Goal: Check status: Check status

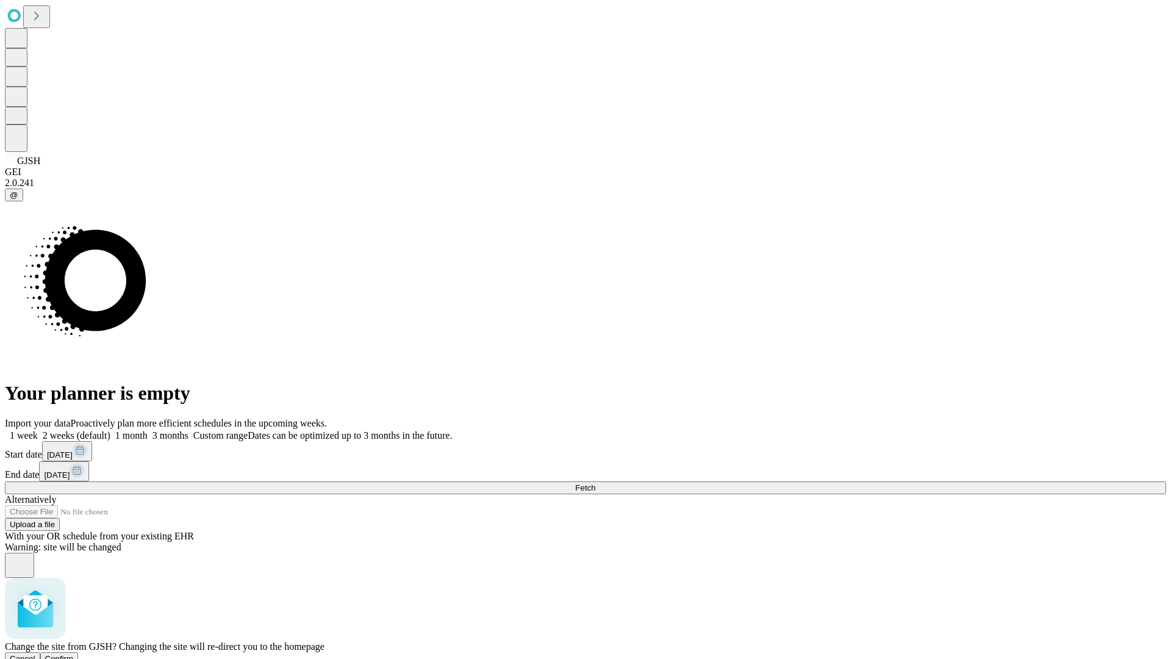
click at [74, 654] on span "Confirm" at bounding box center [59, 658] width 29 height 9
click at [38, 430] on label "1 week" at bounding box center [21, 435] width 33 height 10
click at [595, 483] on span "Fetch" at bounding box center [585, 487] width 20 height 9
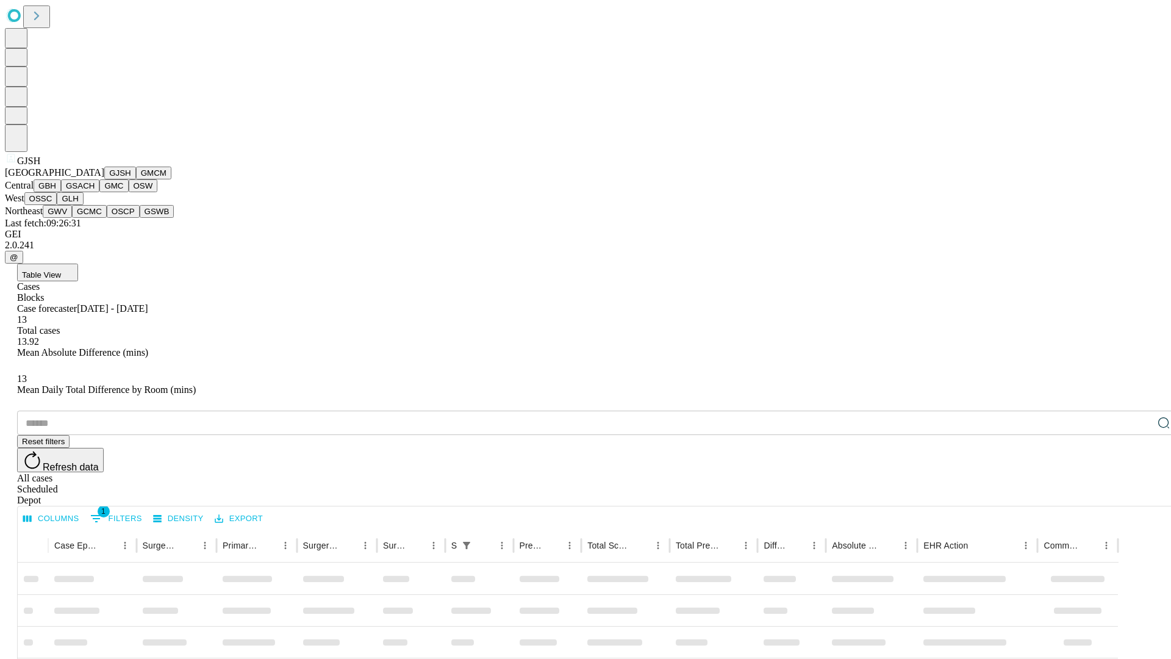
click at [136, 179] on button "GMCM" at bounding box center [153, 172] width 35 height 13
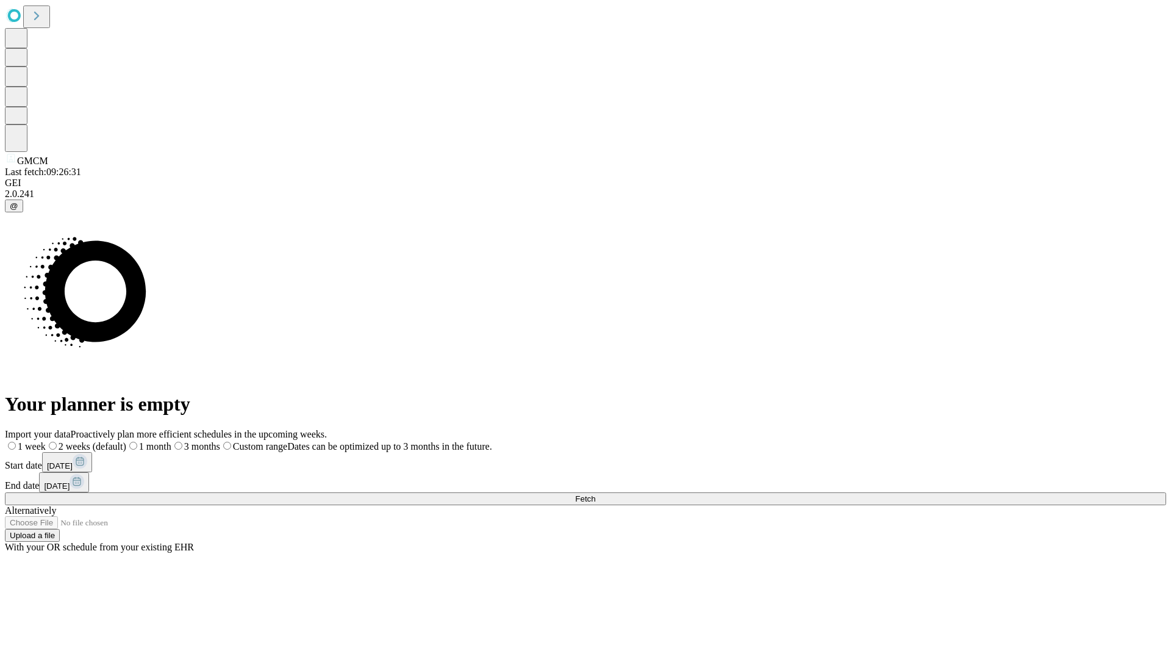
click at [46, 441] on label "1 week" at bounding box center [25, 446] width 41 height 10
click at [595, 494] on span "Fetch" at bounding box center [585, 498] width 20 height 9
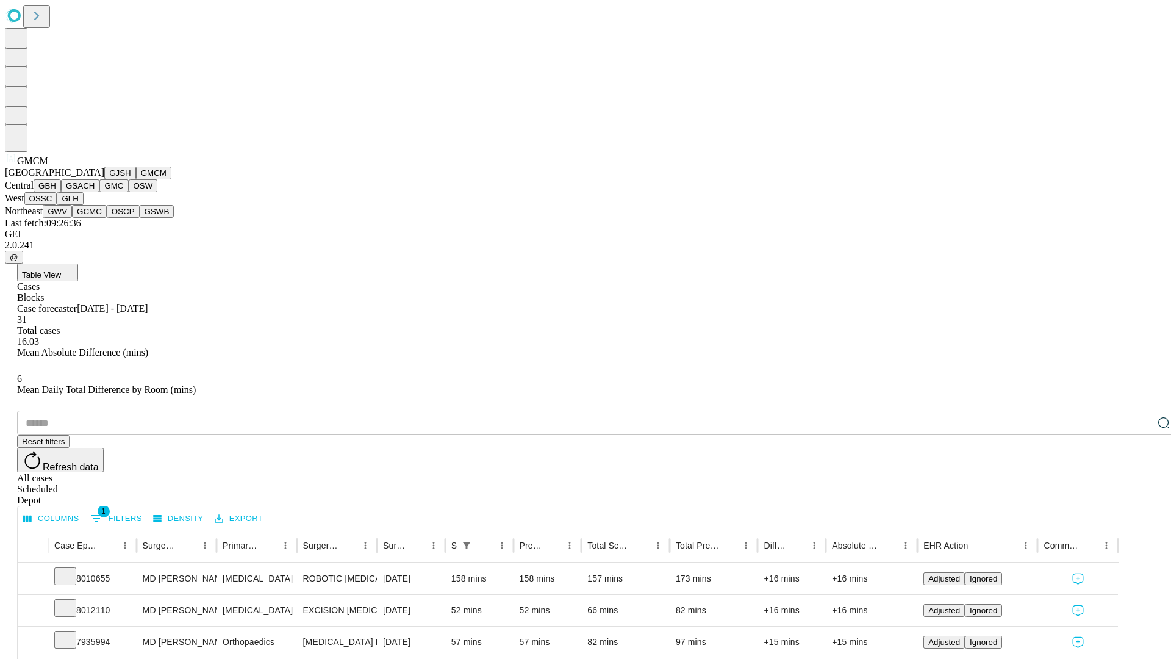
click at [61, 192] on button "GBH" at bounding box center [47, 185] width 27 height 13
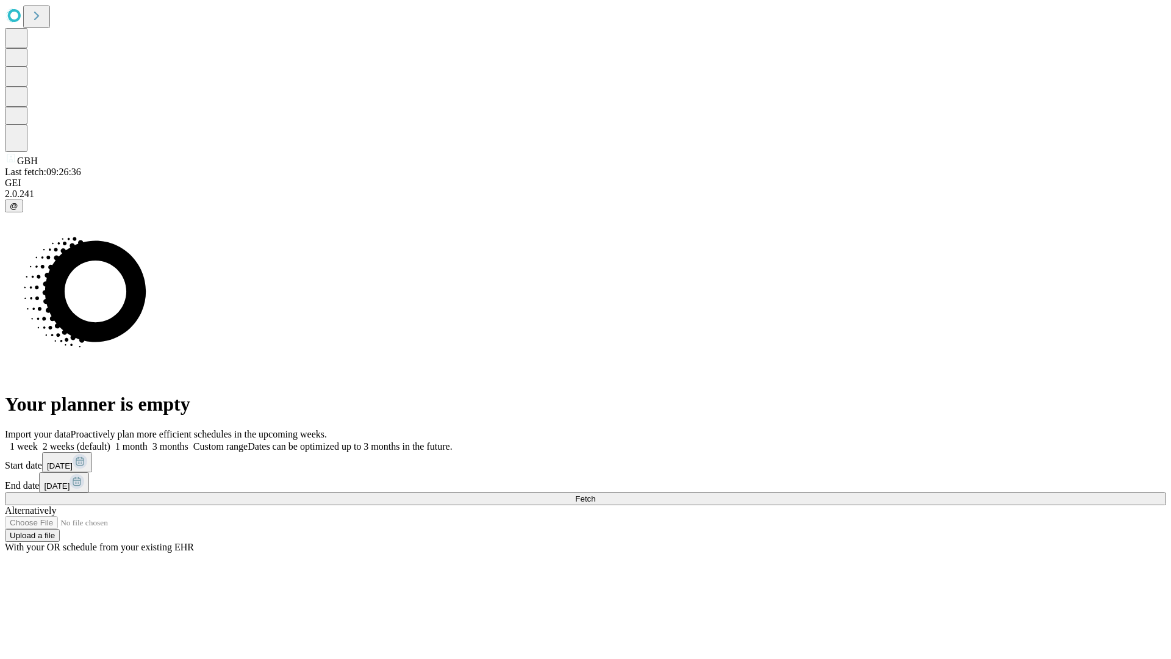
click at [38, 441] on label "1 week" at bounding box center [21, 446] width 33 height 10
click at [595, 494] on span "Fetch" at bounding box center [585, 498] width 20 height 9
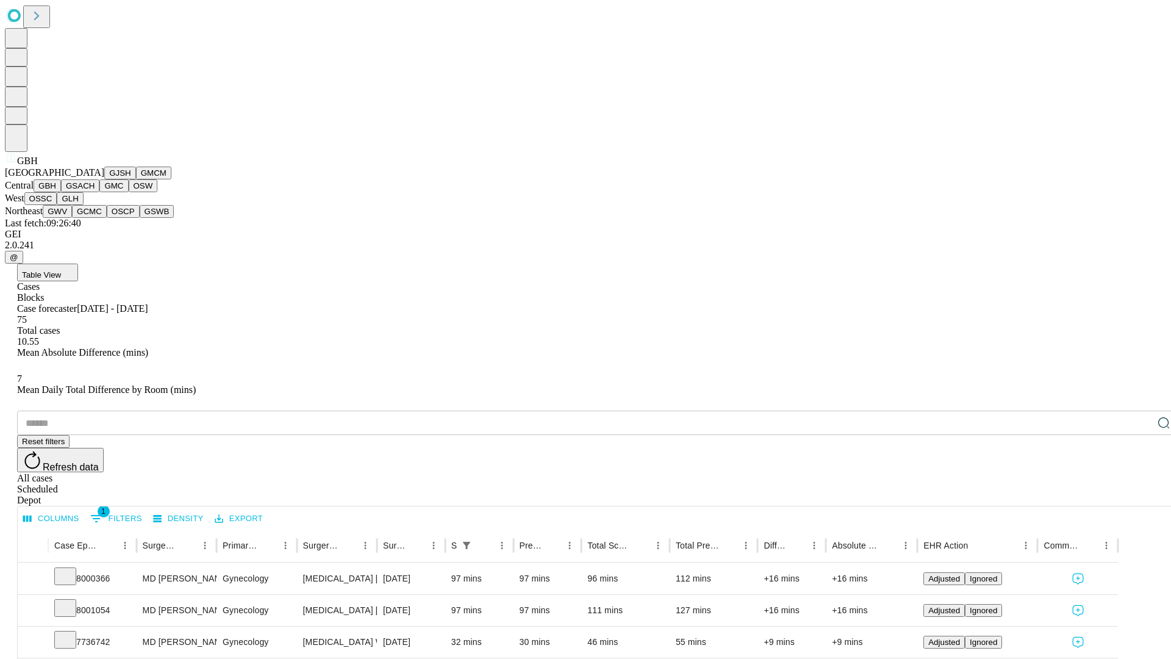
click at [95, 192] on button "GSACH" at bounding box center [80, 185] width 38 height 13
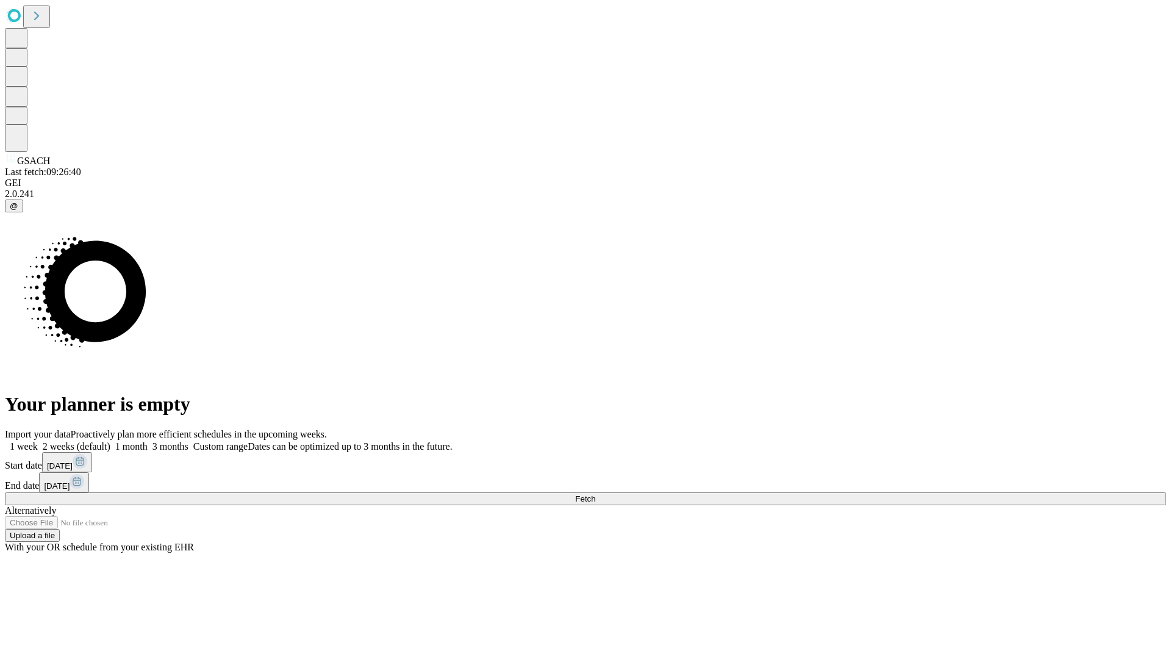
click at [38, 441] on label "1 week" at bounding box center [21, 446] width 33 height 10
click at [595, 494] on span "Fetch" at bounding box center [585, 498] width 20 height 9
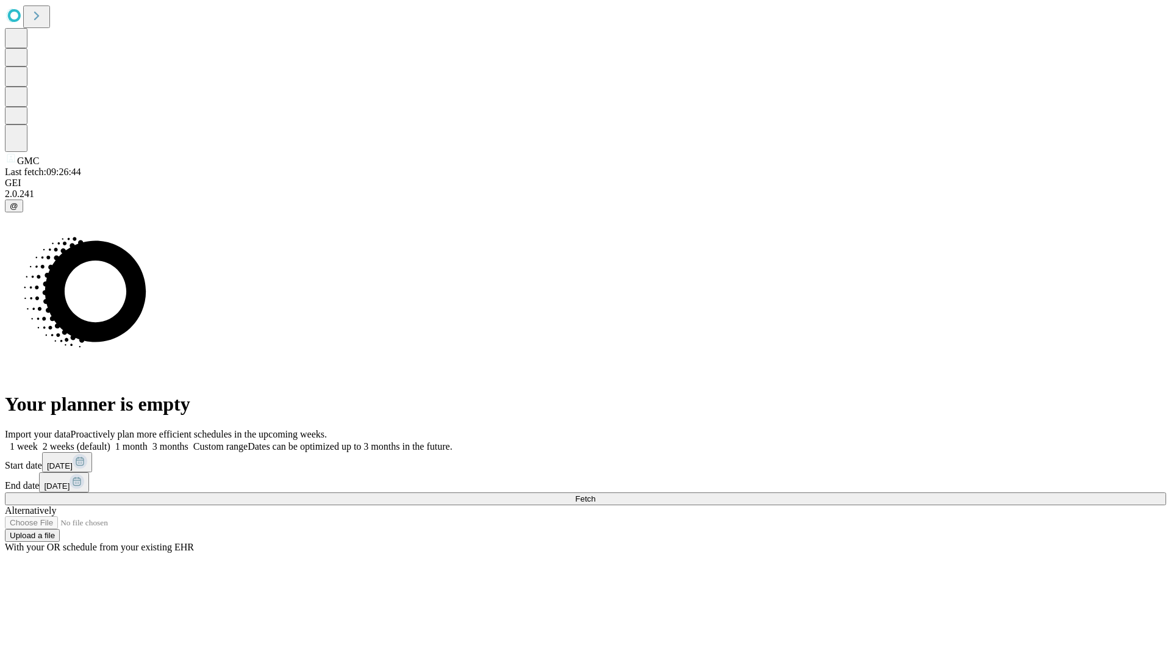
click at [38, 441] on label "1 week" at bounding box center [21, 446] width 33 height 10
click at [595, 494] on span "Fetch" at bounding box center [585, 498] width 20 height 9
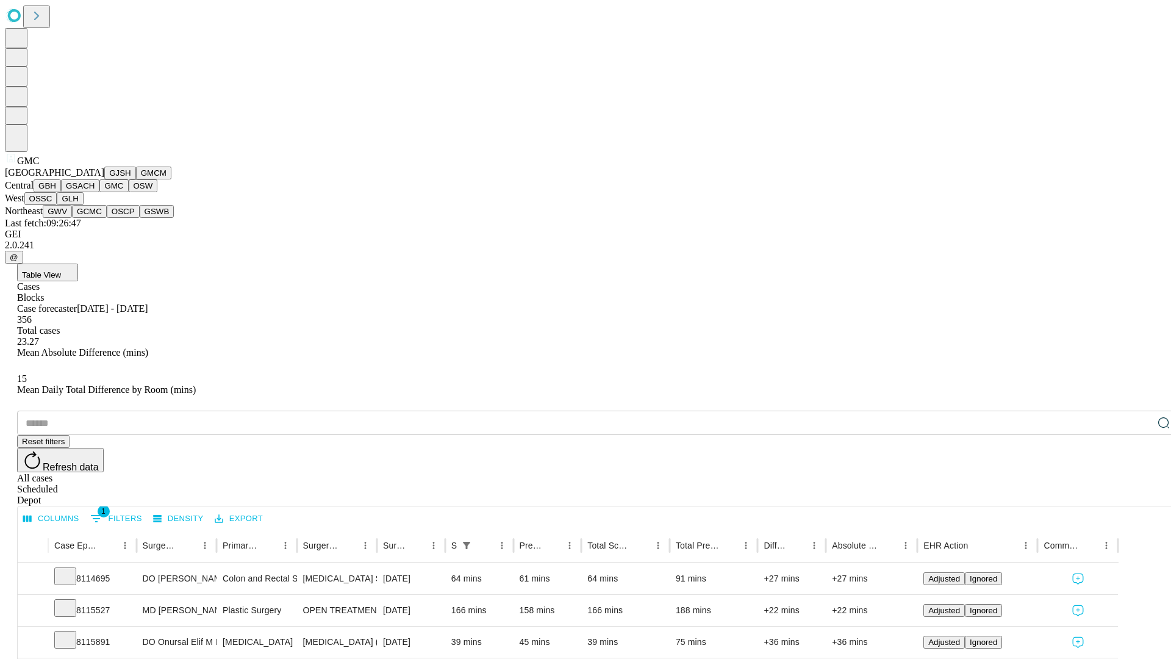
click at [129, 192] on button "OSW" at bounding box center [143, 185] width 29 height 13
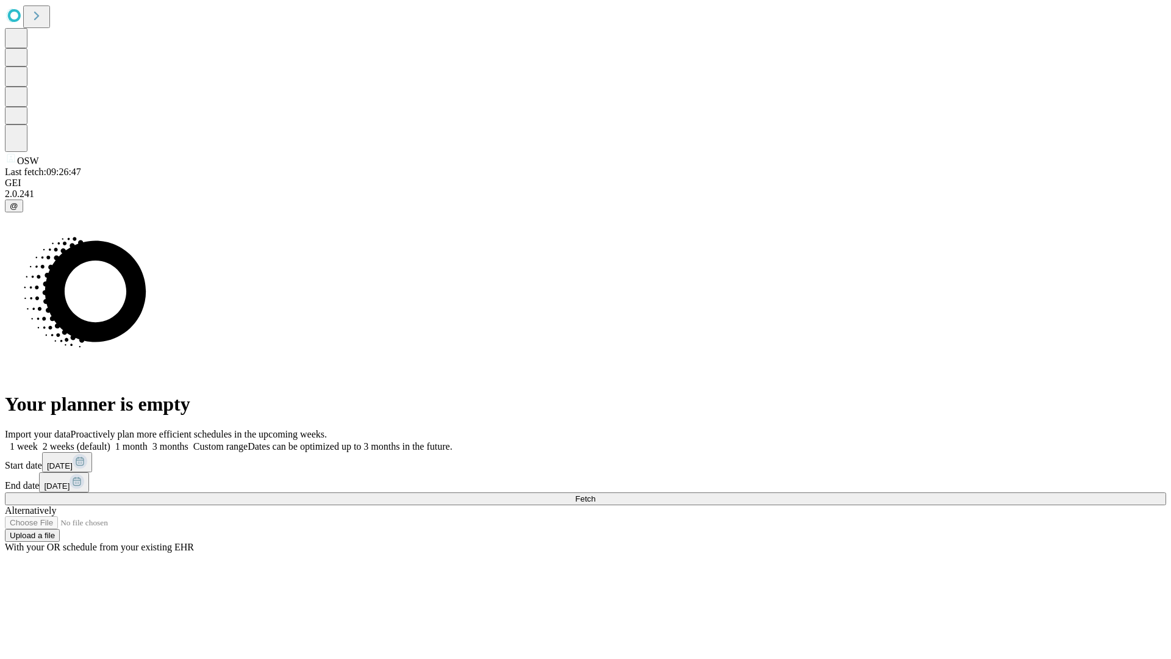
click at [38, 441] on label "1 week" at bounding box center [21, 446] width 33 height 10
click at [595, 494] on span "Fetch" at bounding box center [585, 498] width 20 height 9
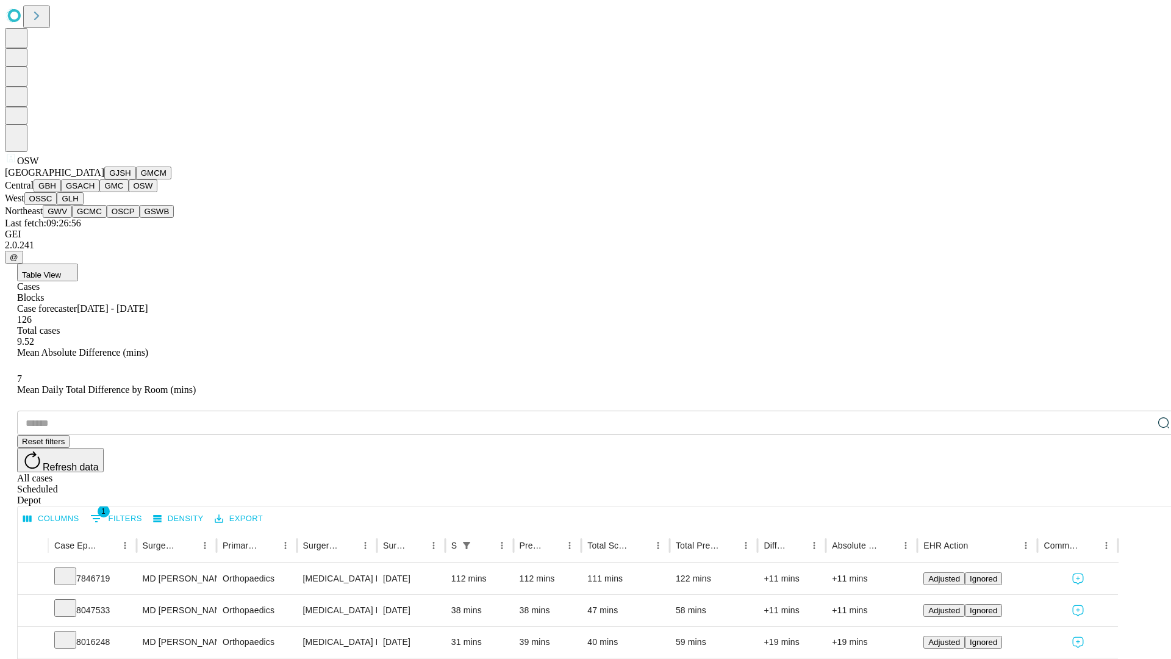
click at [57, 205] on button "OSSC" at bounding box center [40, 198] width 33 height 13
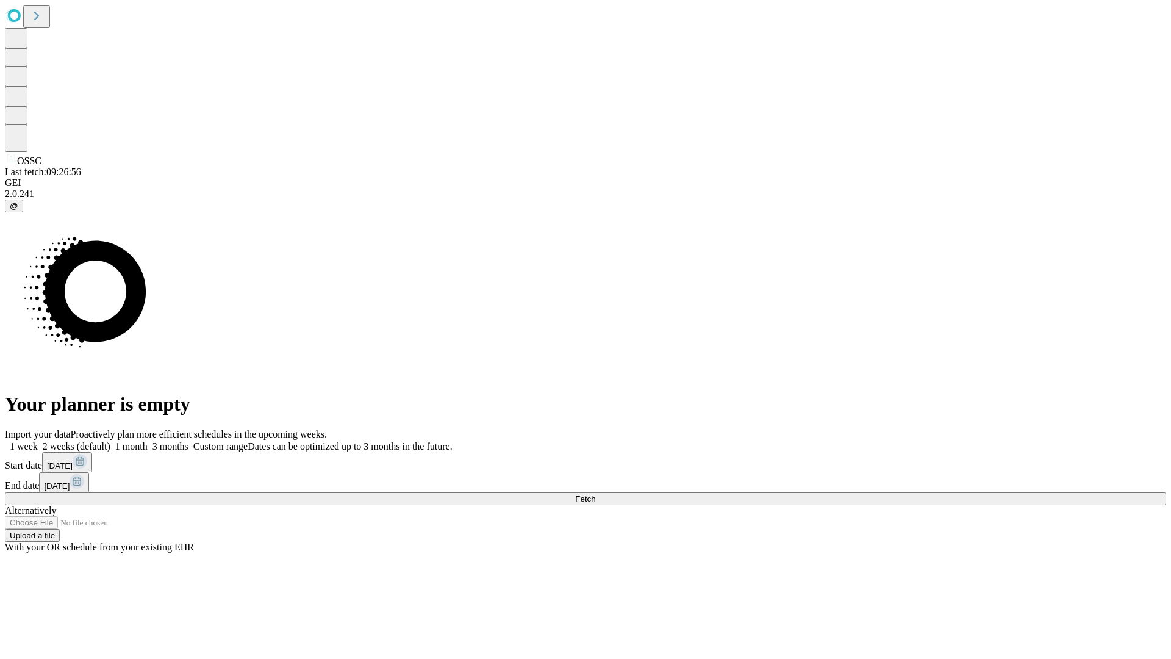
click at [595, 494] on span "Fetch" at bounding box center [585, 498] width 20 height 9
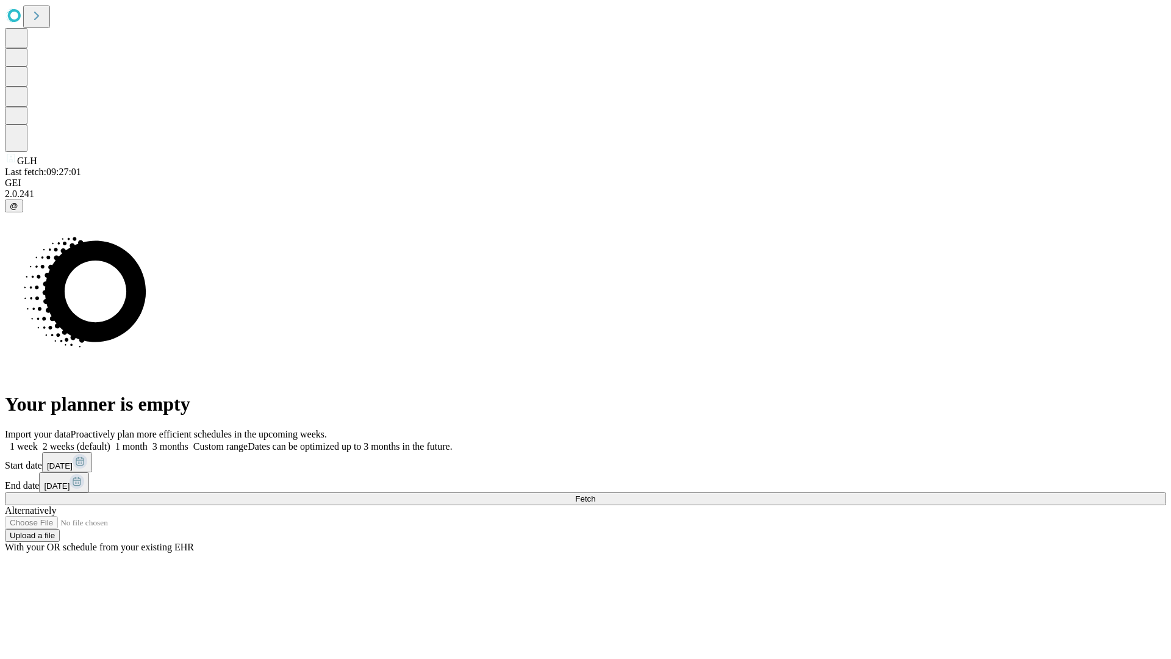
click at [38, 441] on label "1 week" at bounding box center [21, 446] width 33 height 10
click at [595, 494] on span "Fetch" at bounding box center [585, 498] width 20 height 9
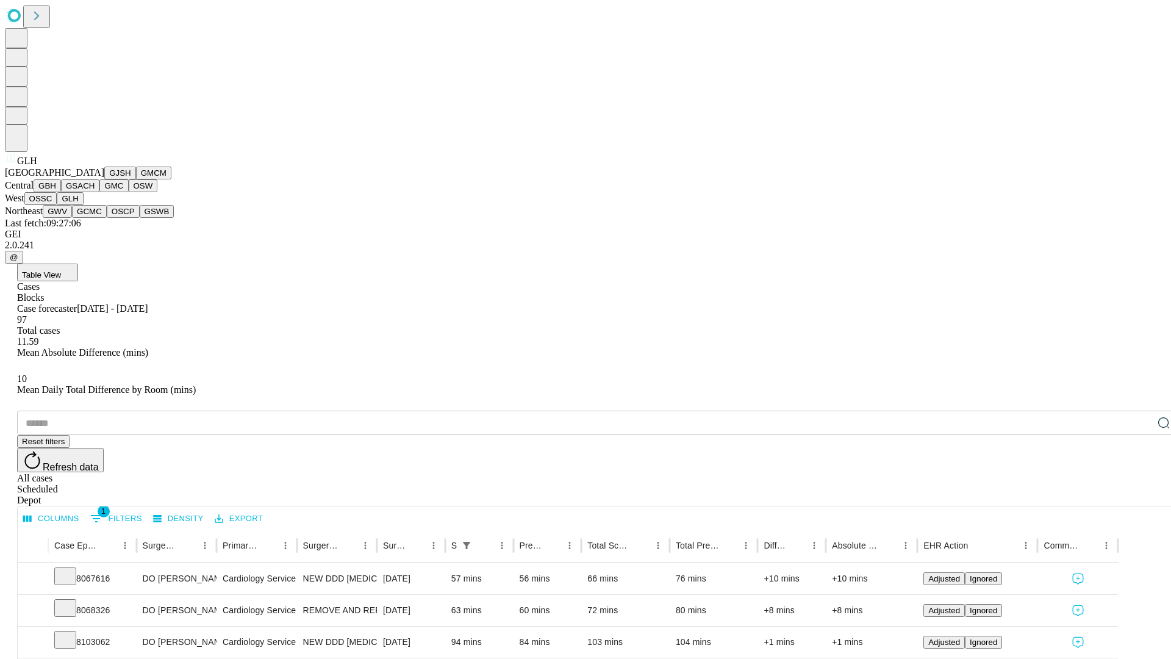
click at [72, 218] on button "GWV" at bounding box center [57, 211] width 29 height 13
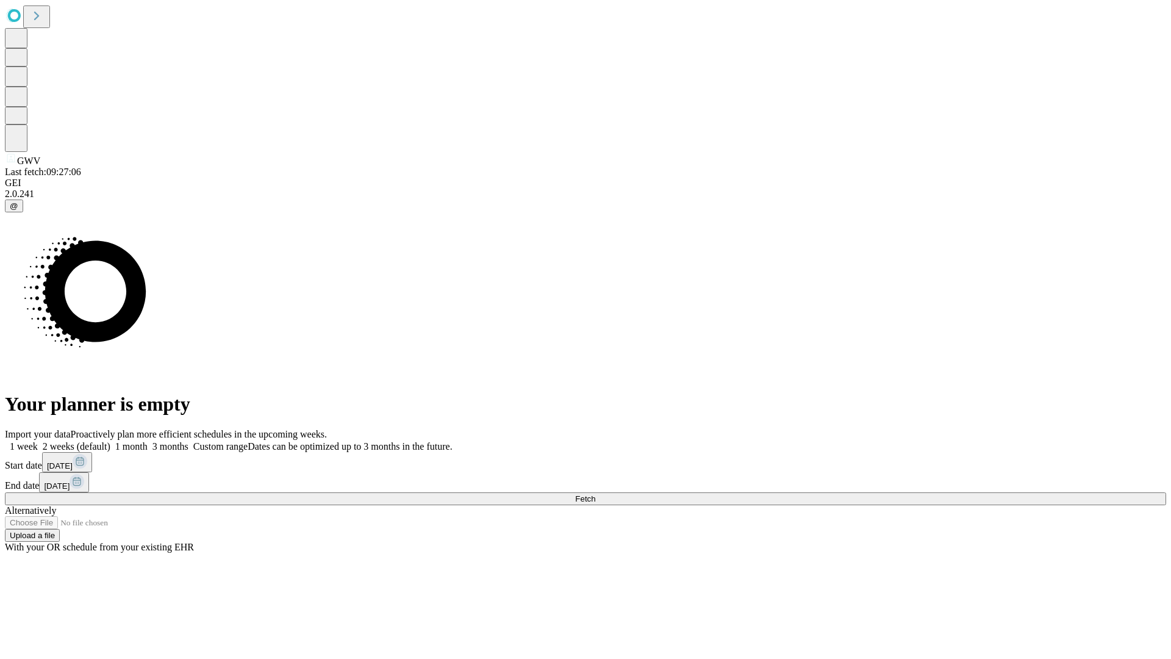
click at [38, 441] on label "1 week" at bounding box center [21, 446] width 33 height 10
click at [595, 494] on span "Fetch" at bounding box center [585, 498] width 20 height 9
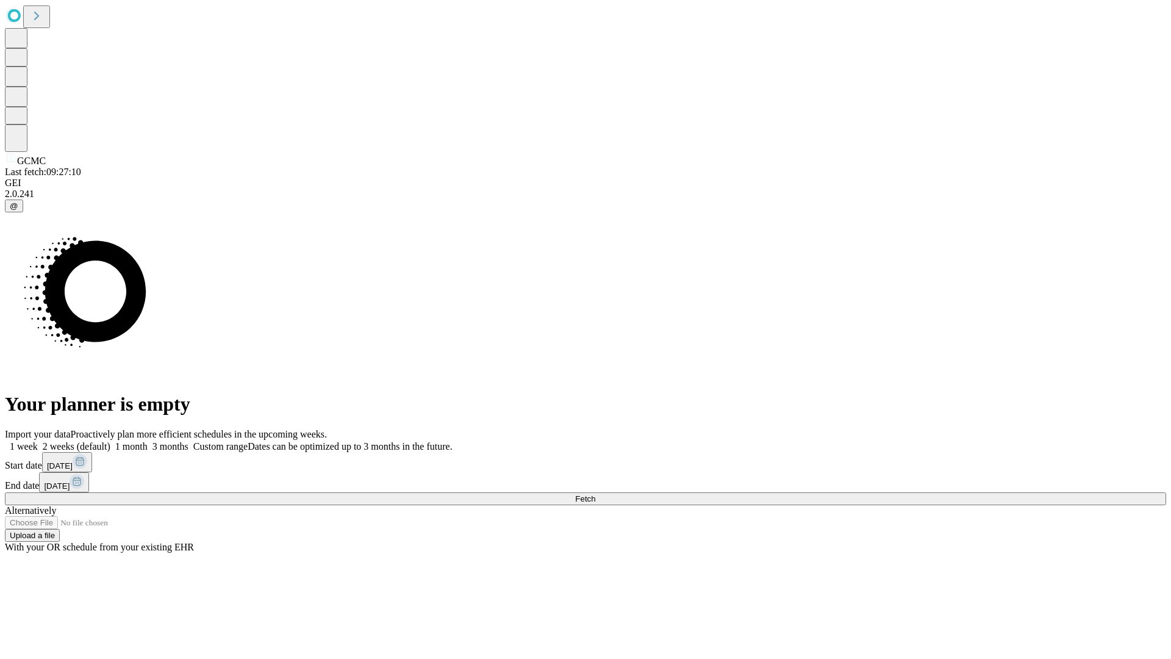
click at [38, 441] on label "1 week" at bounding box center [21, 446] width 33 height 10
click at [595, 494] on span "Fetch" at bounding box center [585, 498] width 20 height 9
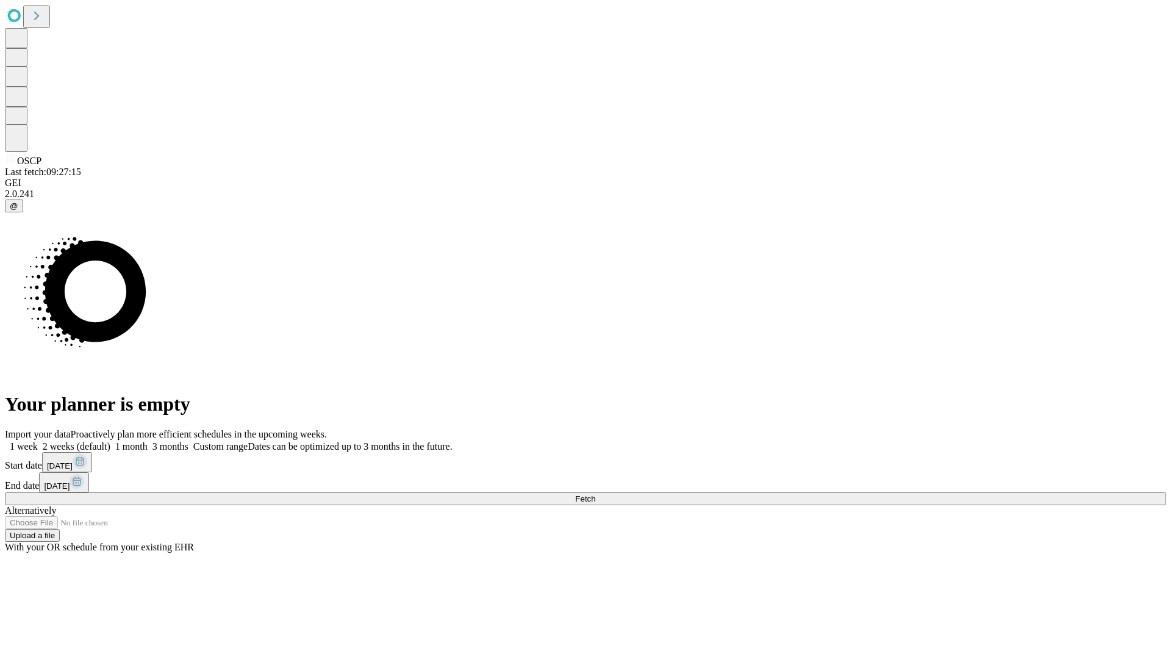
click at [38, 441] on label "1 week" at bounding box center [21, 446] width 33 height 10
click at [595, 494] on span "Fetch" at bounding box center [585, 498] width 20 height 9
